Goal: Task Accomplishment & Management: Complete application form

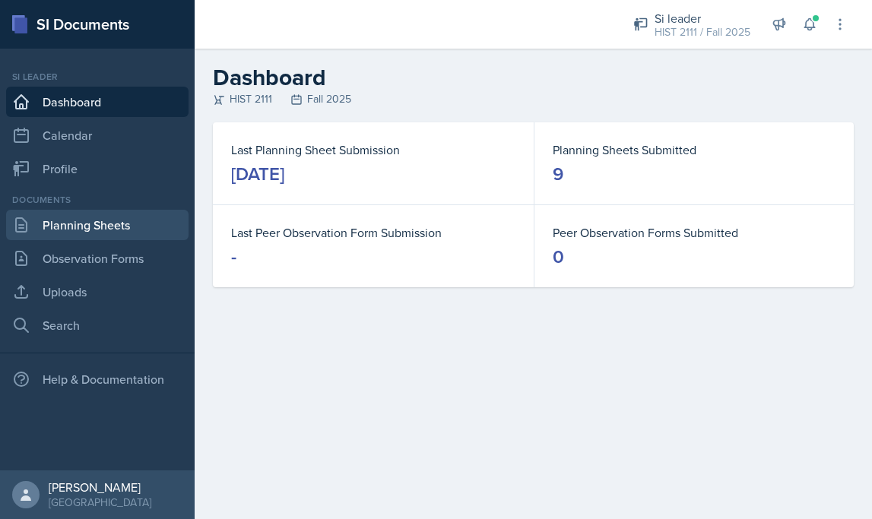
click at [107, 233] on link "Planning Sheets" at bounding box center [97, 225] width 183 height 30
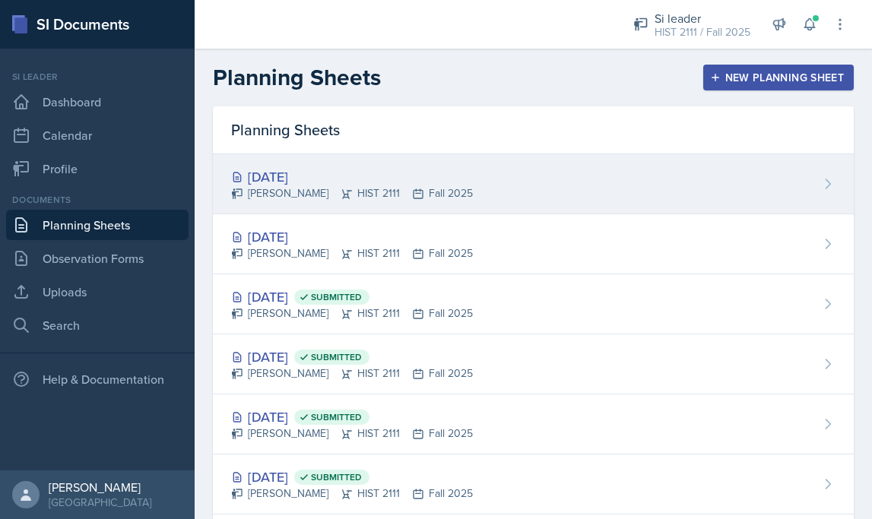
click at [521, 195] on div "[DATE] [PERSON_NAME] HIST 2111 Fall 2025" at bounding box center [533, 184] width 641 height 60
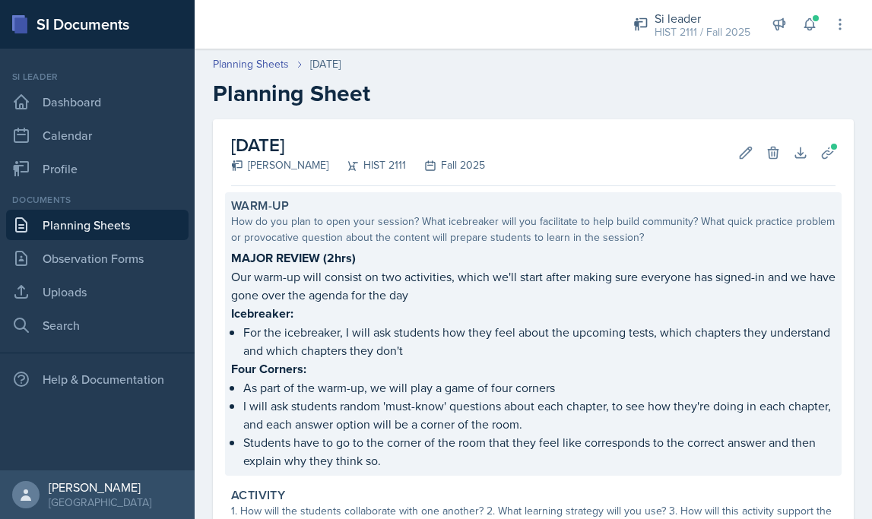
scroll to position [500, 0]
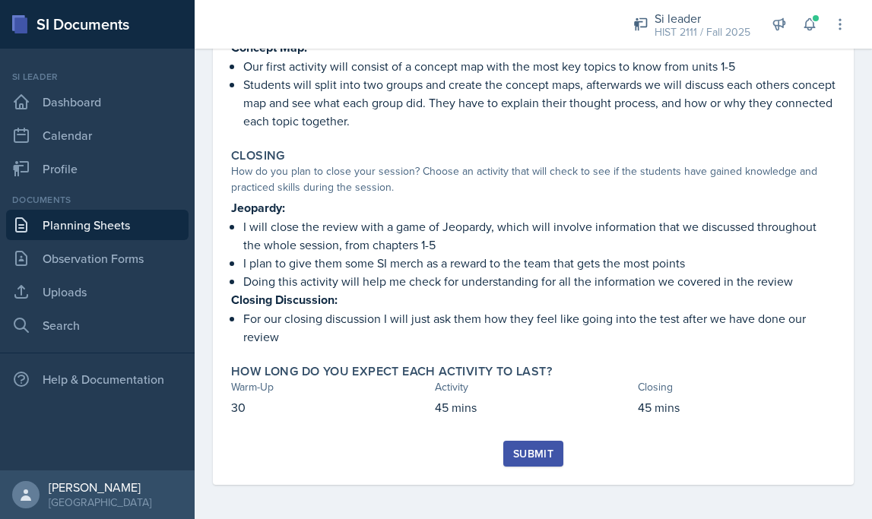
click at [525, 453] on div "Submit" at bounding box center [533, 454] width 40 height 12
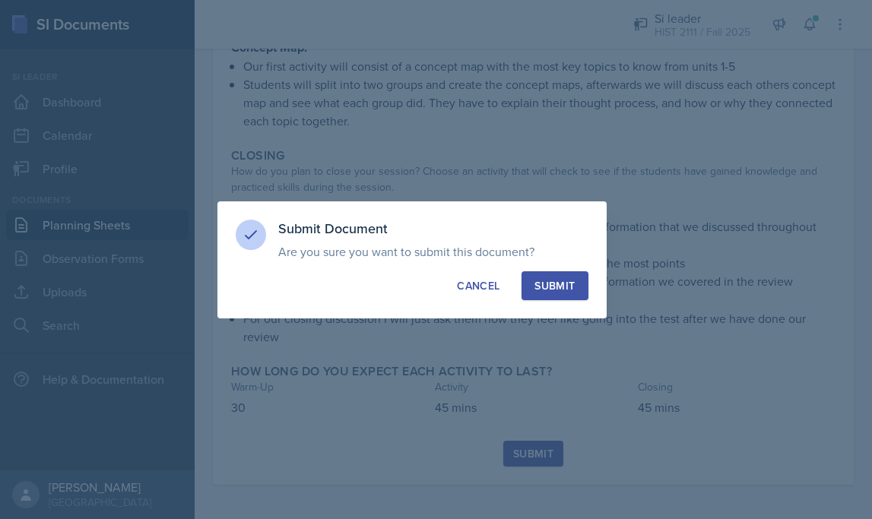
click at [557, 287] on div "Submit" at bounding box center [555, 285] width 40 height 15
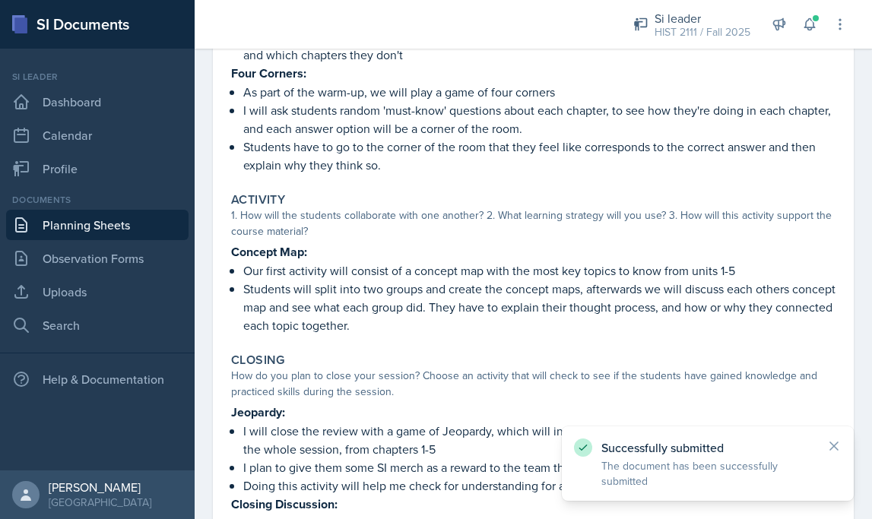
scroll to position [0, 0]
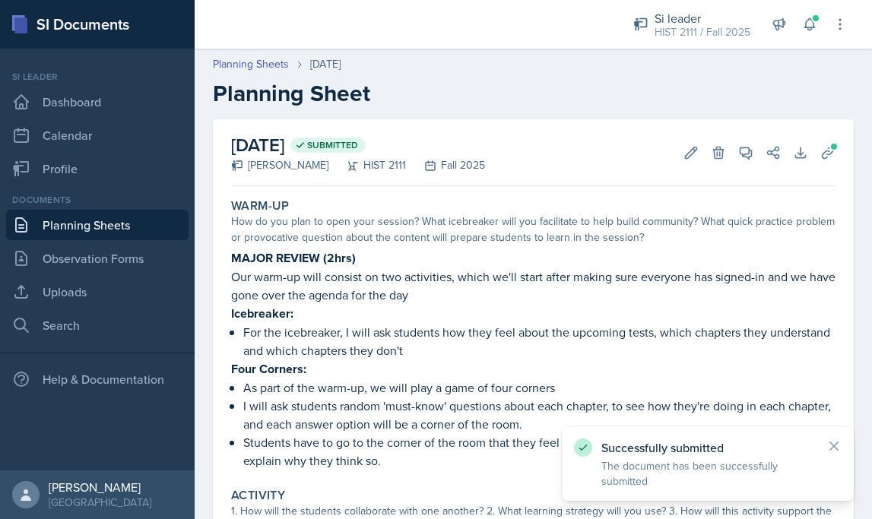
click at [258, 55] on header "Planning Sheets [DATE] Planning Sheet" at bounding box center [534, 81] width 678 height 81
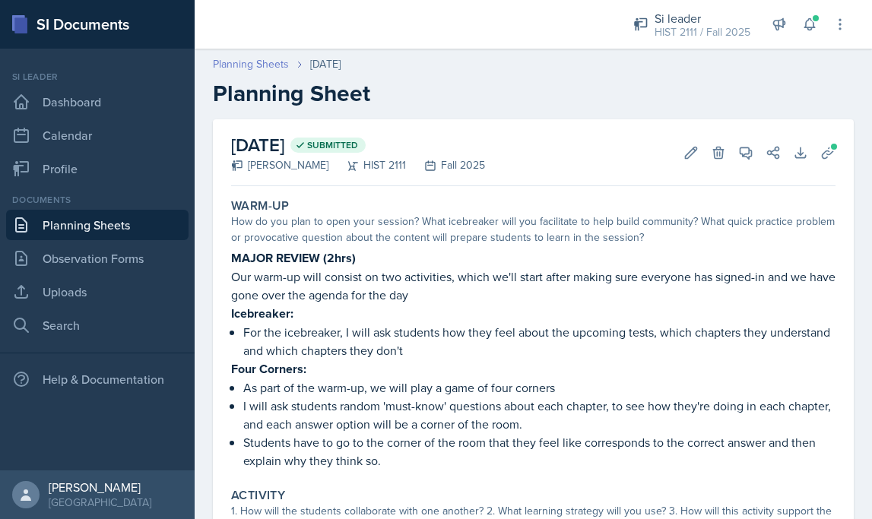
click at [277, 68] on link "Planning Sheets" at bounding box center [251, 64] width 76 height 16
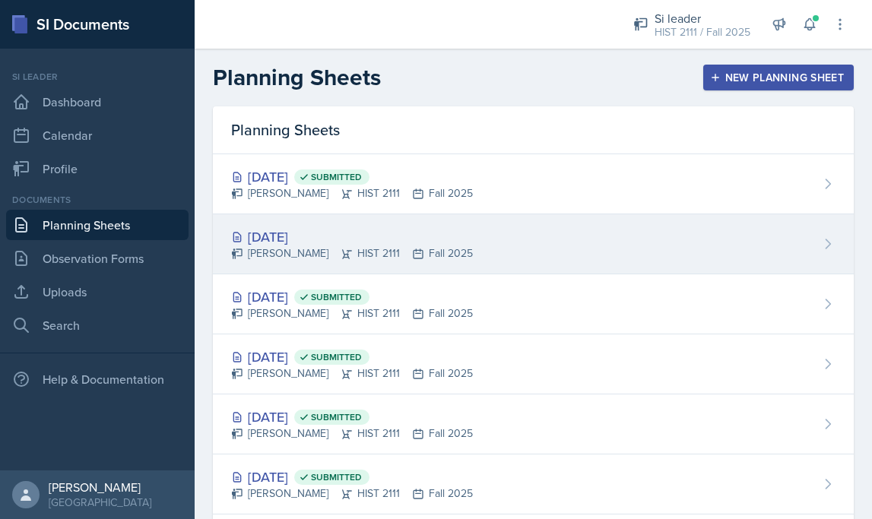
click at [489, 249] on div "[DATE] [PERSON_NAME] HIST 2111 Fall 2025" at bounding box center [533, 244] width 641 height 60
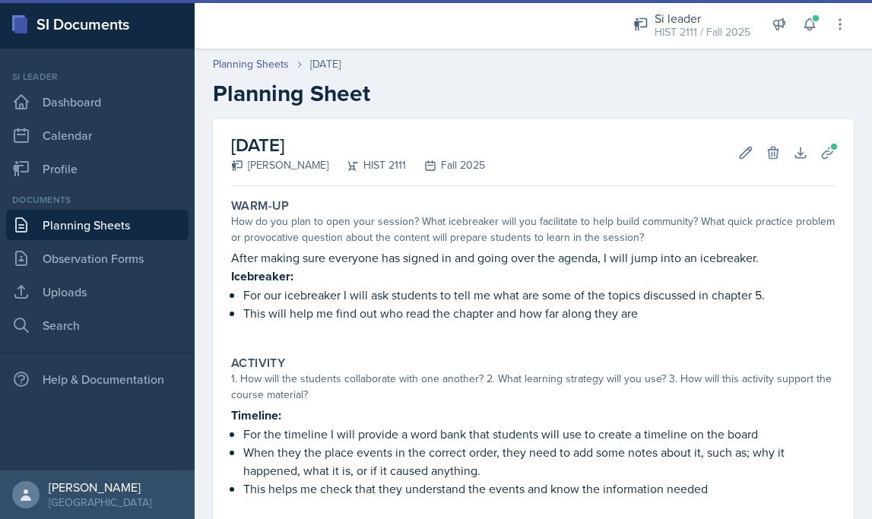
scroll to position [259, 0]
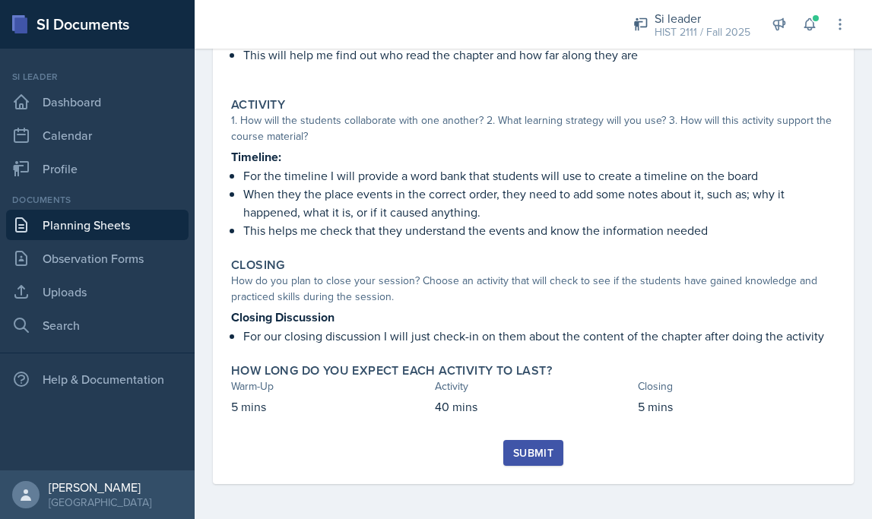
click at [533, 458] on div "Submit" at bounding box center [533, 453] width 40 height 12
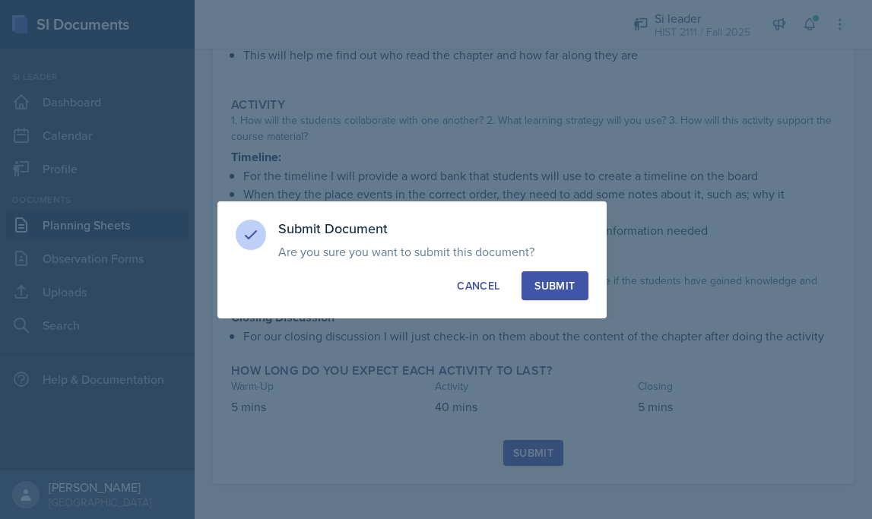
click at [548, 282] on div "Submit" at bounding box center [555, 285] width 40 height 15
